Goal: Task Accomplishment & Management: Manage account settings

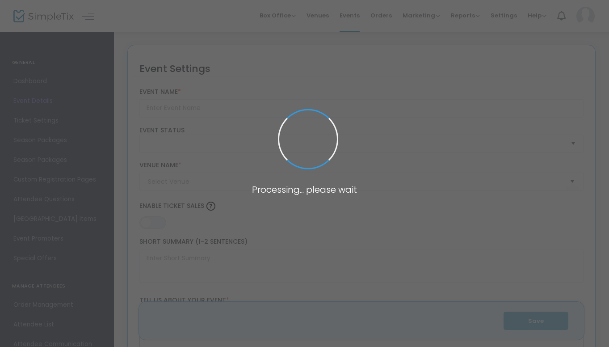
type input "Below the Belt"
type textarea "Join No Dogs in the Kitchen for this hilarious Off Broadway comedy set in a sou…"
type input "Buy Tickets"
type input "City Lit Theatre Company (City Lit)"
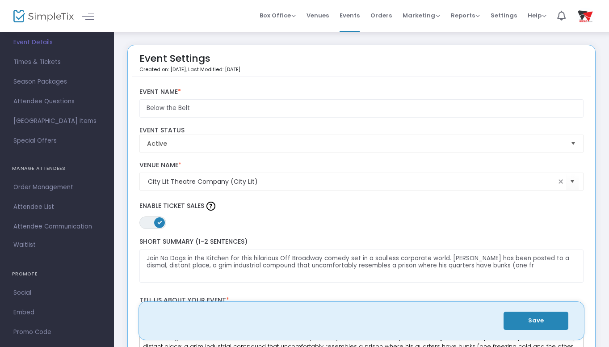
scroll to position [59, 0]
click at [46, 206] on span "Attendee List" at bounding box center [56, 206] width 87 height 12
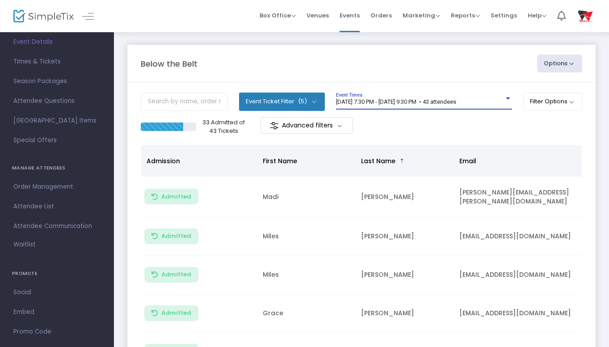
click at [506, 97] on div at bounding box center [508, 98] width 8 height 7
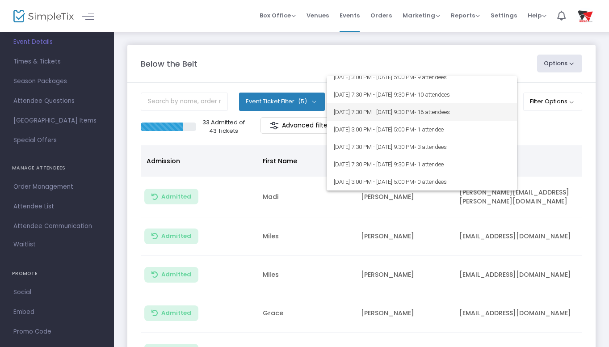
scroll to position [55, 0]
